Goal: Task Accomplishment & Management: Manage account settings

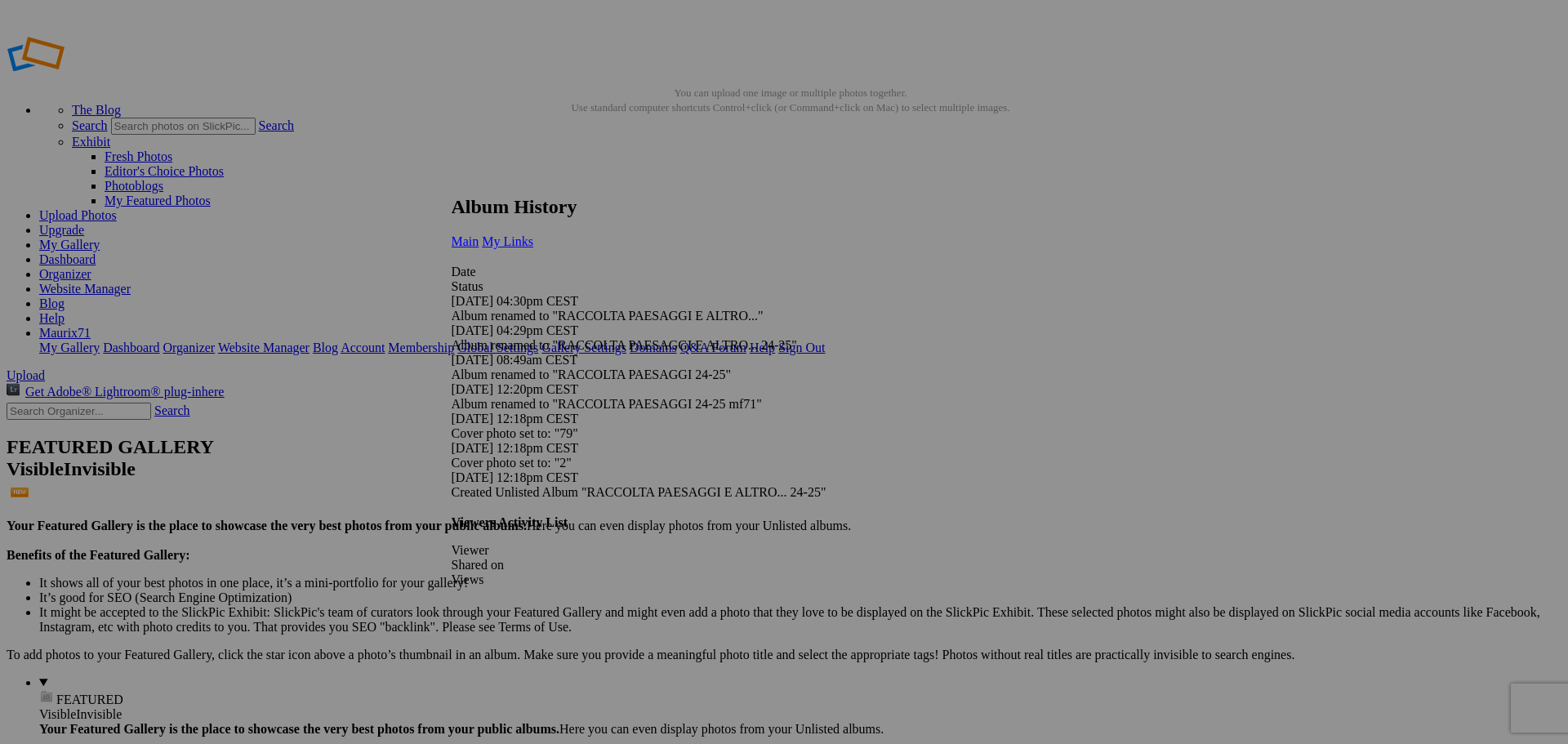
click at [533, 234] on span "My Links" at bounding box center [507, 241] width 52 height 14
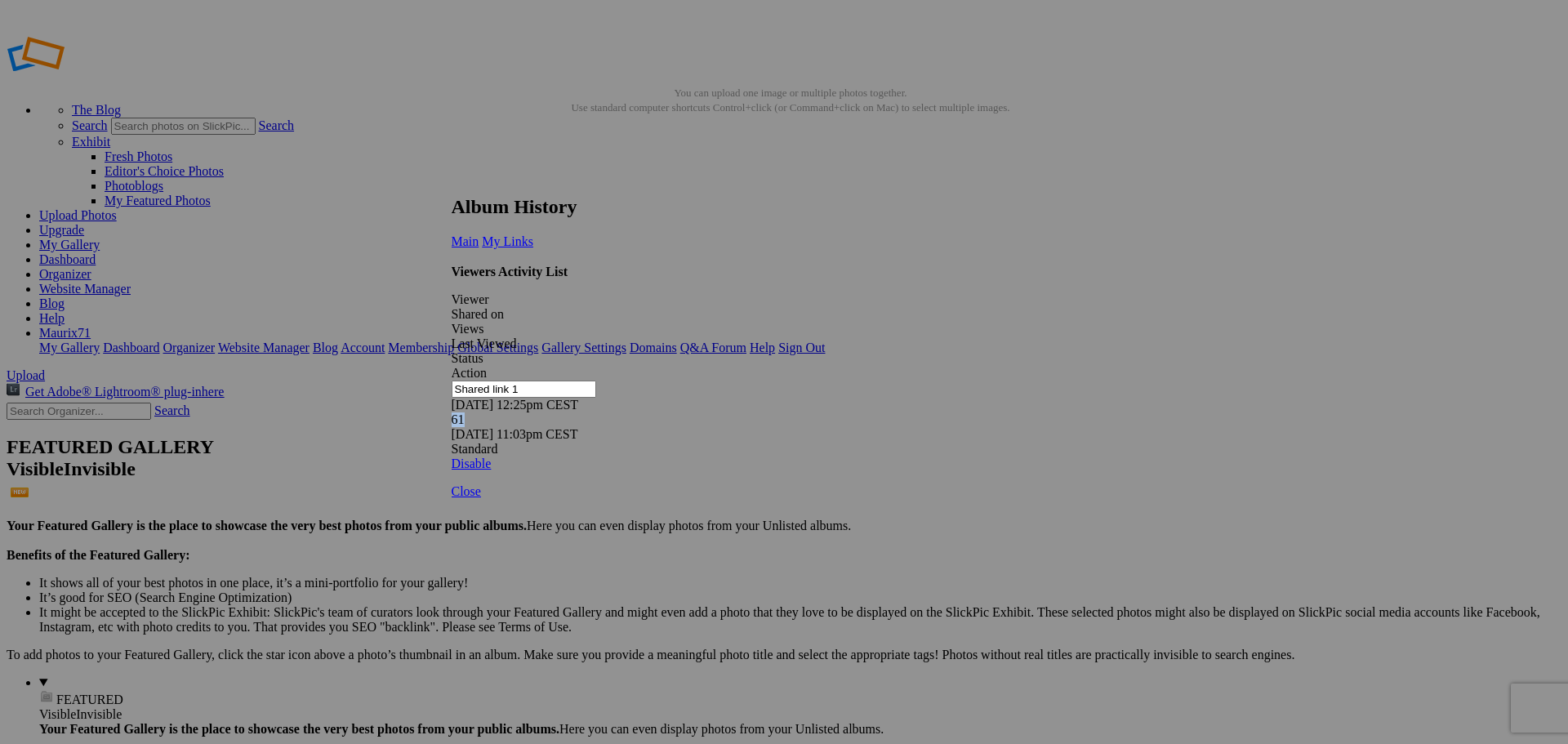
drag, startPoint x: 807, startPoint y: 304, endPoint x: 781, endPoint y: 308, distance: 26.3
click at [781, 412] on div "61" at bounding box center [778, 419] width 654 height 15
click at [909, 413] on div "Viewers Activity List Viewer Shared on Views Last Viewed Status Action Shared l…" at bounding box center [778, 368] width 654 height 206
click at [481, 498] on span "Close" at bounding box center [467, 491] width 30 height 14
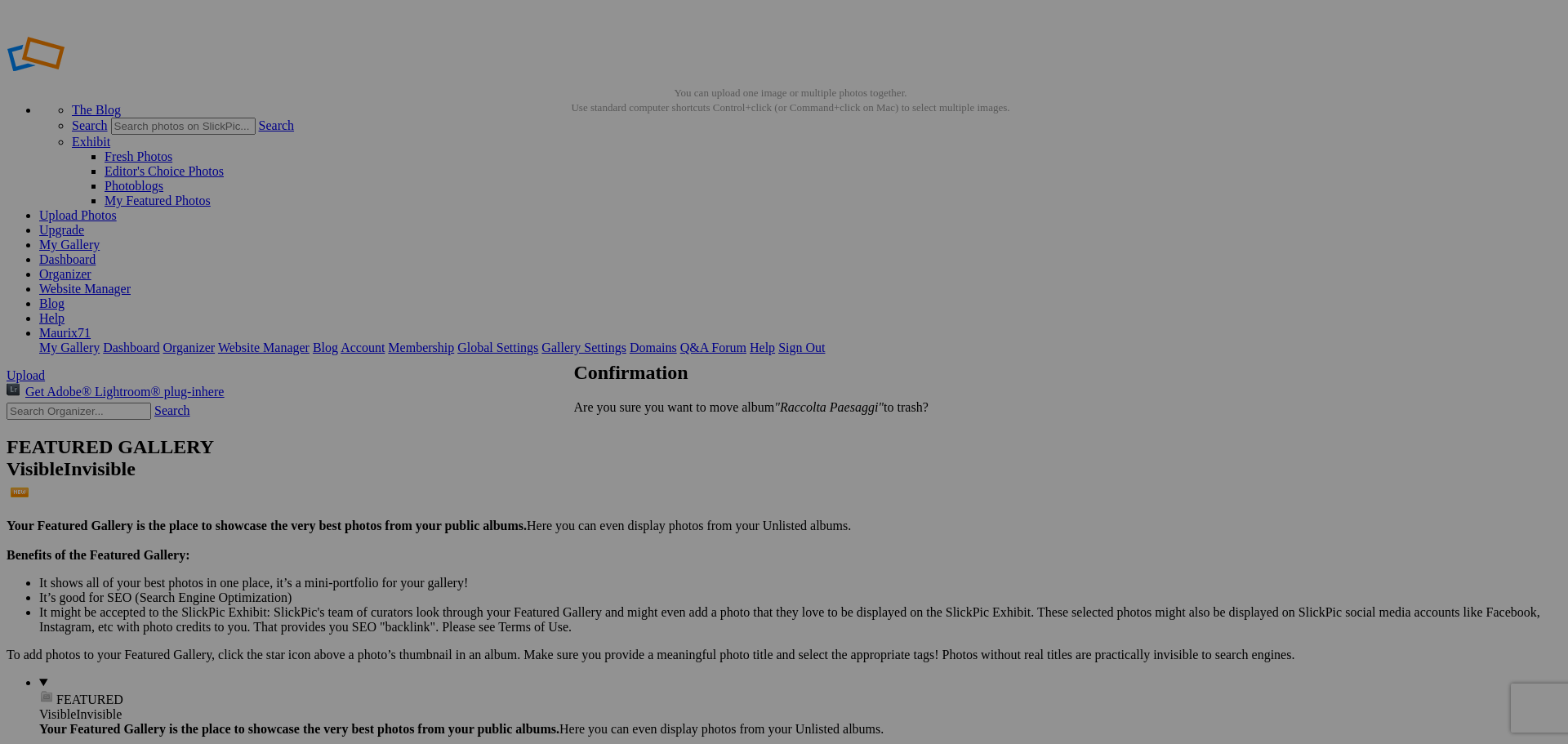
drag, startPoint x: 976, startPoint y: 434, endPoint x: 966, endPoint y: 431, distance: 10.4
click at [629, 434] on link "Yes" at bounding box center [619, 435] width 18 height 14
